Goal: Information Seeking & Learning: Check status

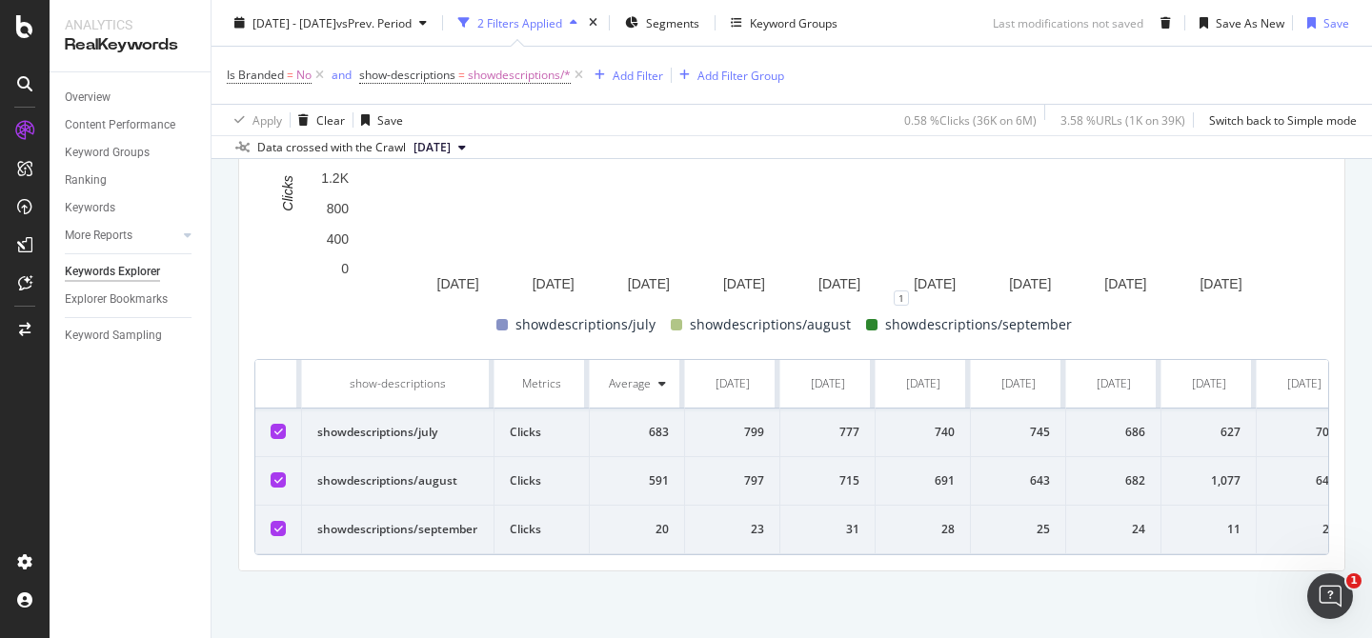
scroll to position [415, 0]
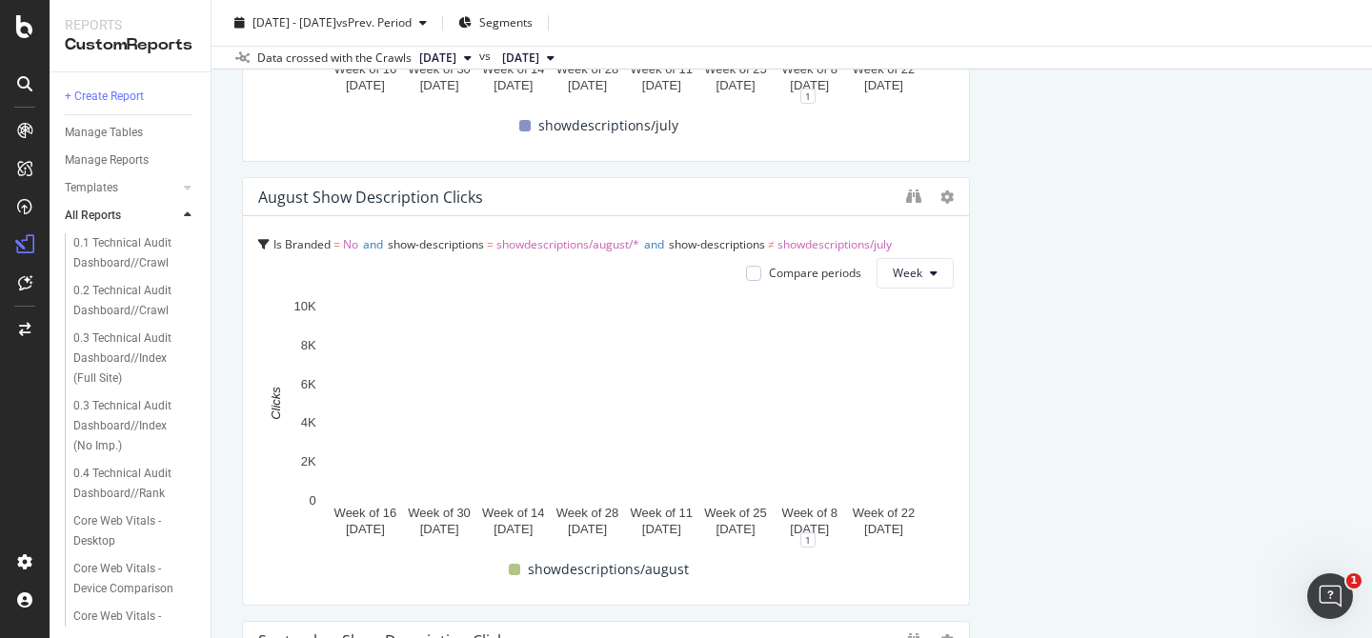
scroll to position [1356, 0]
